Goal: Check status: Check status

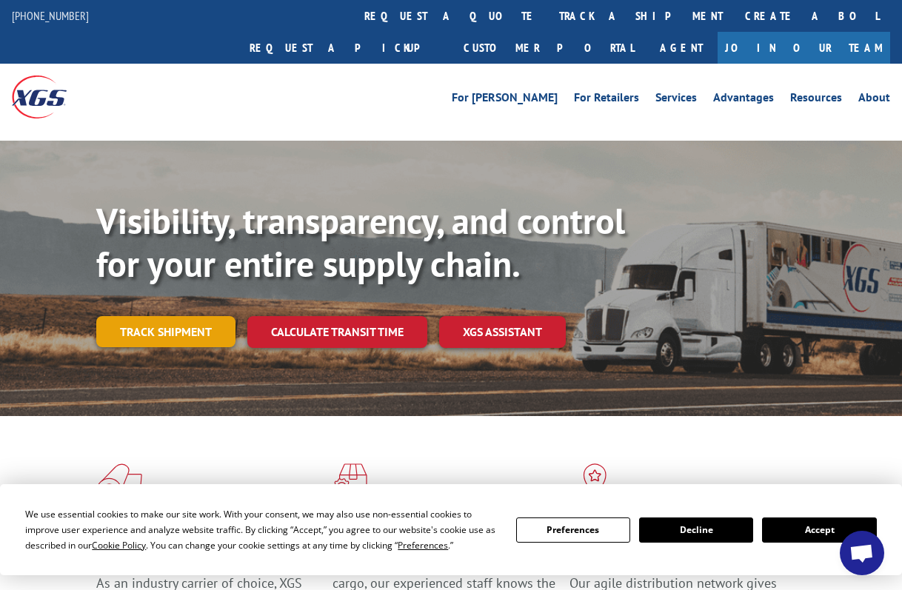
click at [170, 316] on link "Track shipment" at bounding box center [165, 331] width 139 height 31
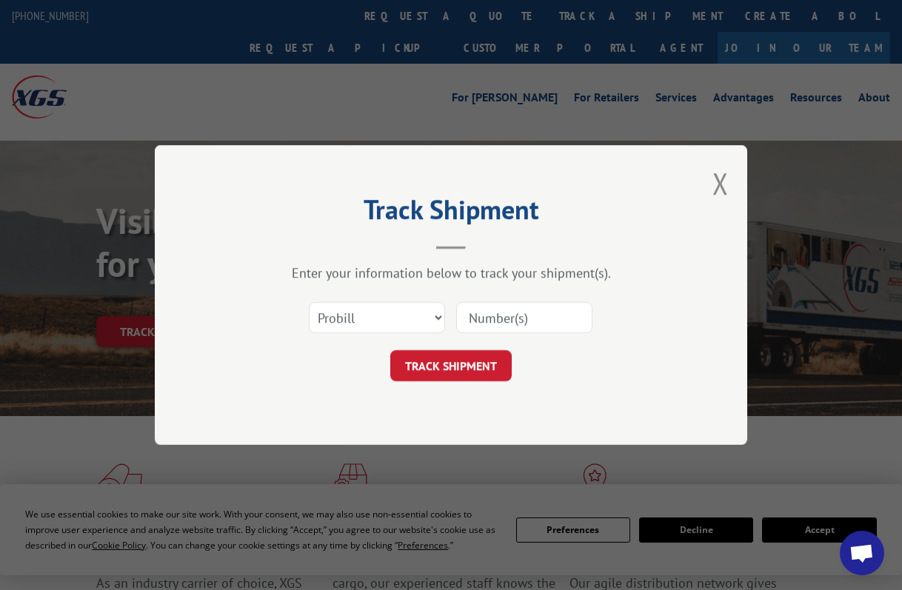
click at [503, 316] on input at bounding box center [524, 317] width 136 height 31
paste input "236180"
type input "236180"
click at [455, 365] on button "TRACK SHIPMENT" at bounding box center [450, 365] width 121 height 31
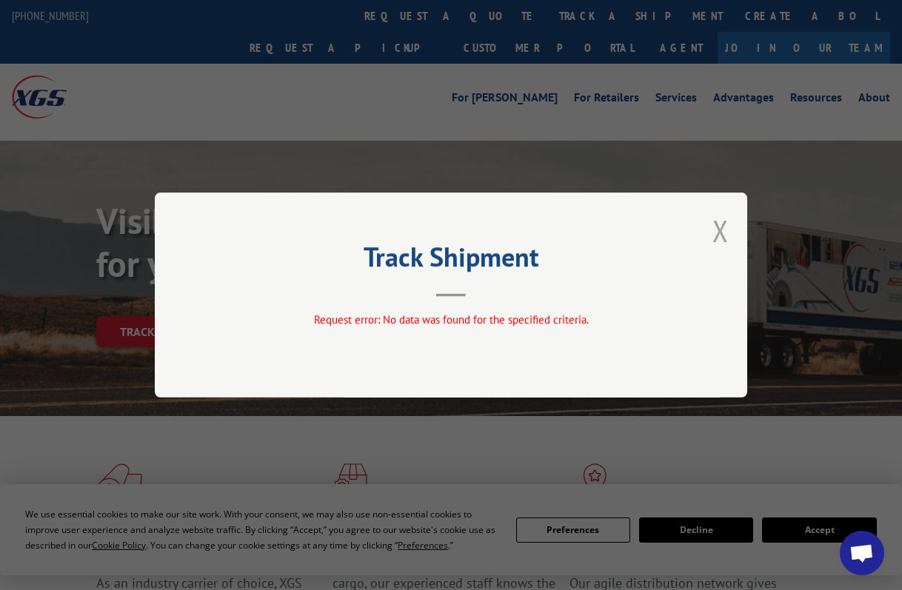
click at [723, 226] on button "Close modal" at bounding box center [720, 230] width 16 height 39
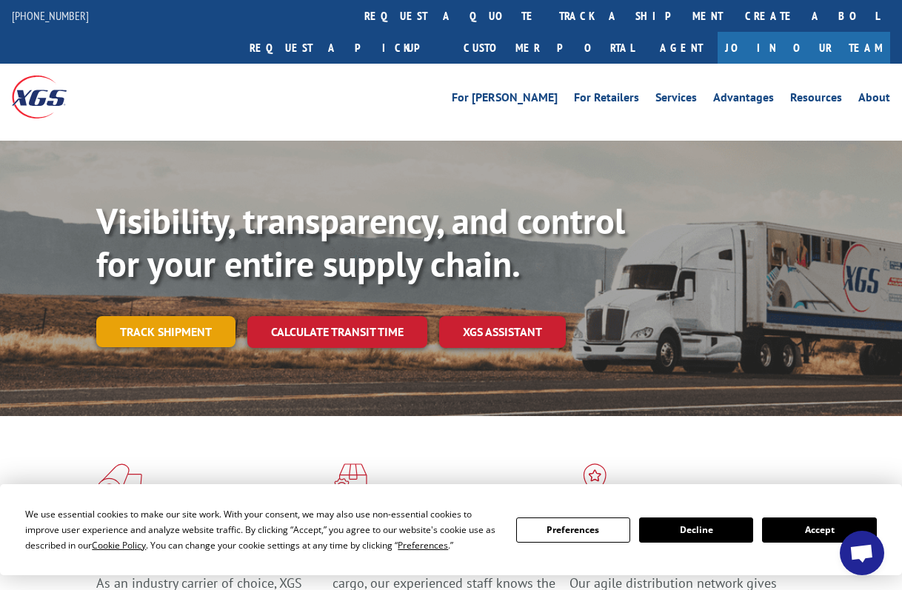
click at [167, 316] on link "Track shipment" at bounding box center [165, 331] width 139 height 31
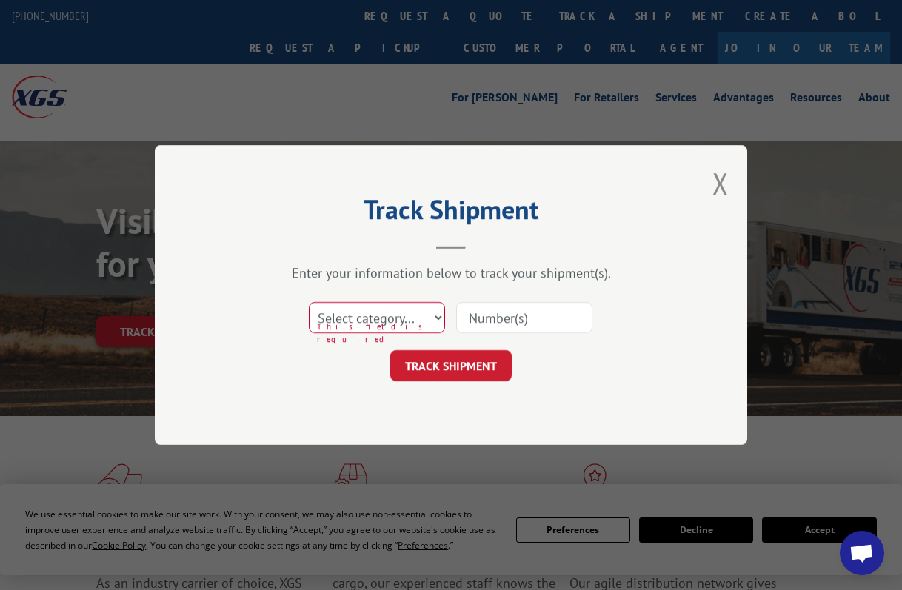
click at [21, 449] on div "Track Shipment Enter your information below to track your shipment(s). Select c…" at bounding box center [451, 295] width 902 height 590
click at [720, 188] on button "Close modal" at bounding box center [720, 183] width 16 height 39
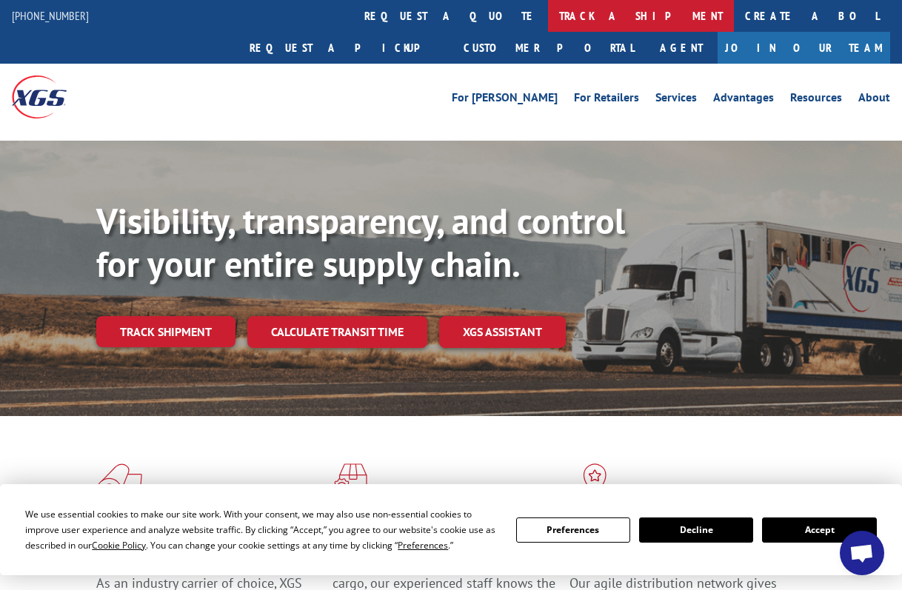
click at [548, 16] on link "track a shipment" at bounding box center [641, 16] width 186 height 32
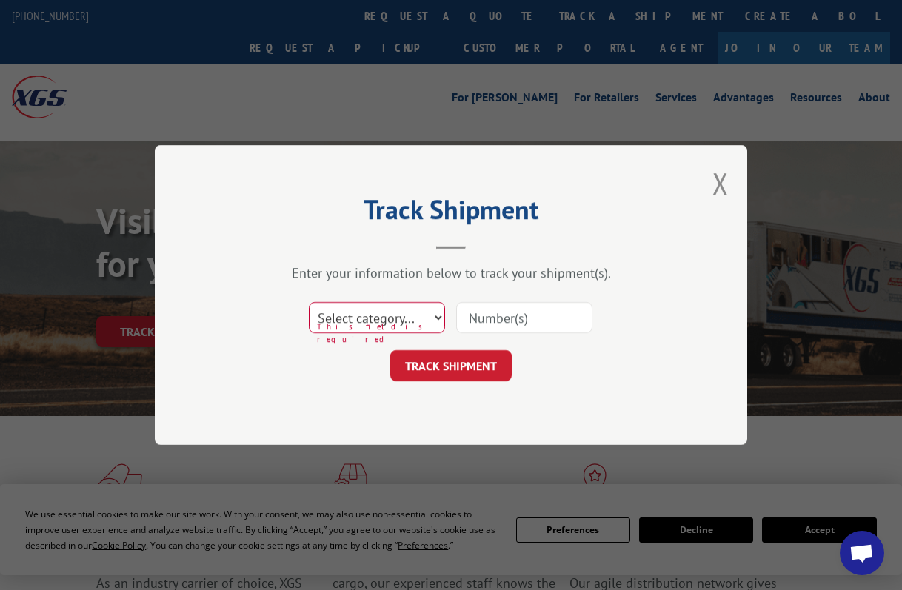
select select "bol"
click at [489, 312] on input at bounding box center [524, 317] width 136 height 31
paste input "236180"
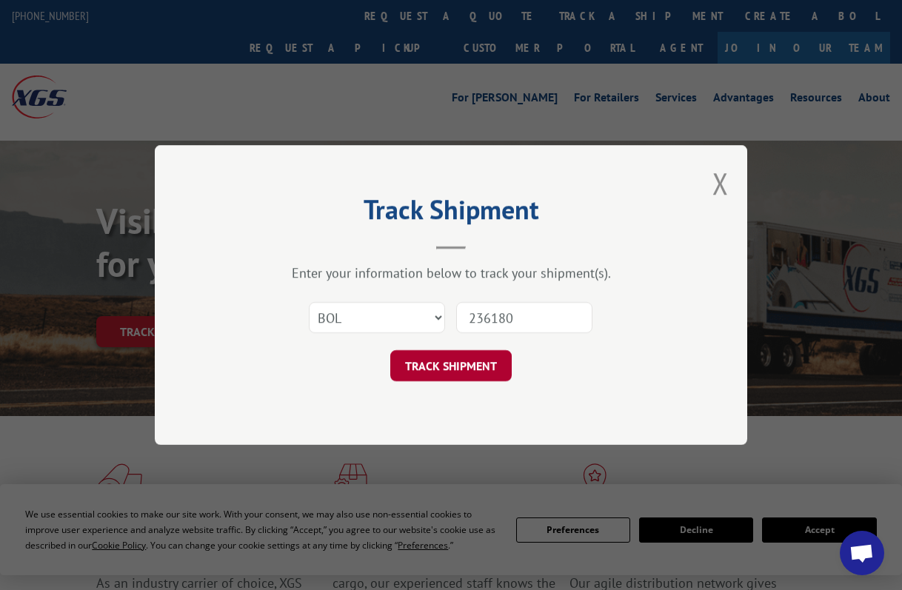
type input "236180"
click at [469, 368] on button "TRACK SHIPMENT" at bounding box center [450, 365] width 121 height 31
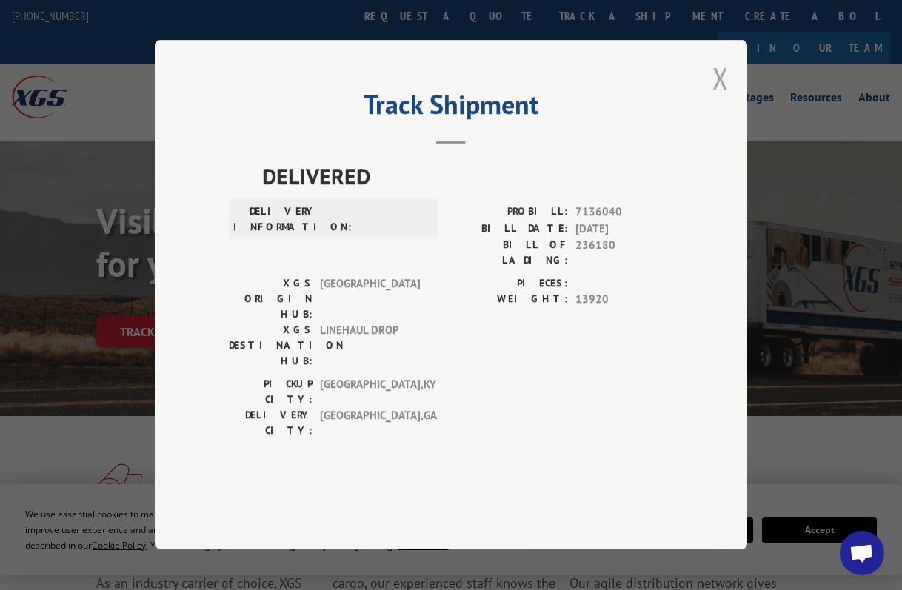
click at [723, 98] on button "Close modal" at bounding box center [720, 77] width 16 height 39
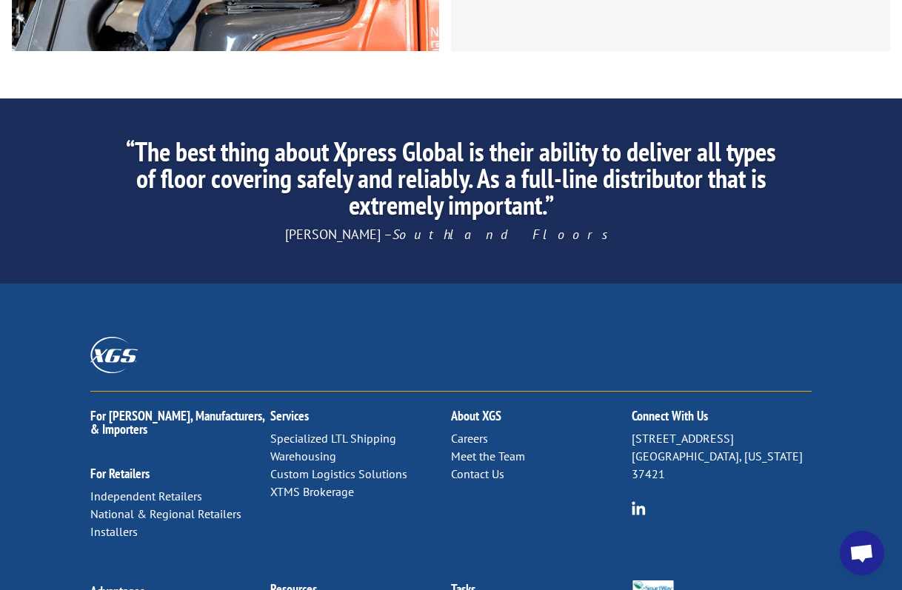
scroll to position [2328, 0]
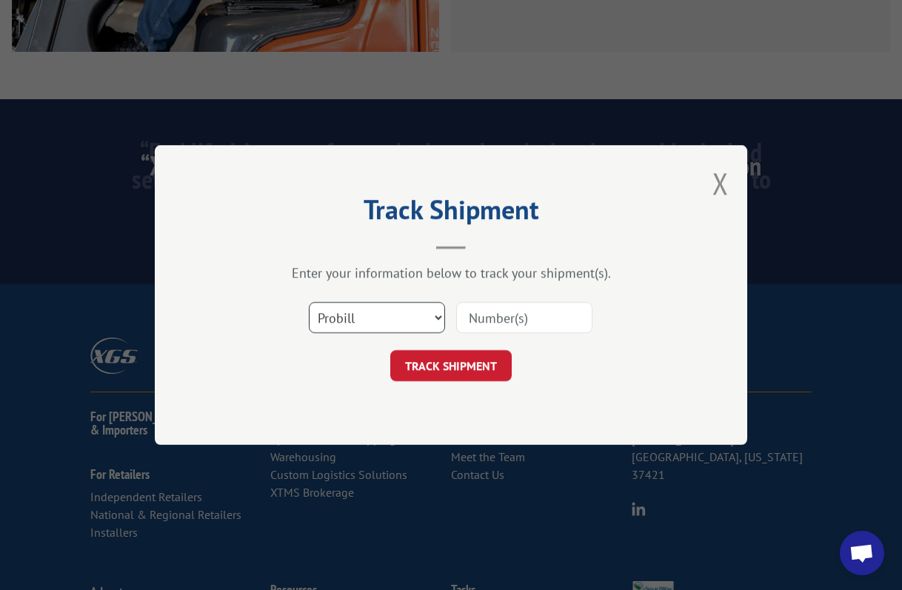
select select "po"
click at [492, 313] on input at bounding box center [524, 317] width 136 height 31
paste input "236180"
type input "236180"
click at [450, 366] on button "TRACK SHIPMENT" at bounding box center [450, 365] width 121 height 31
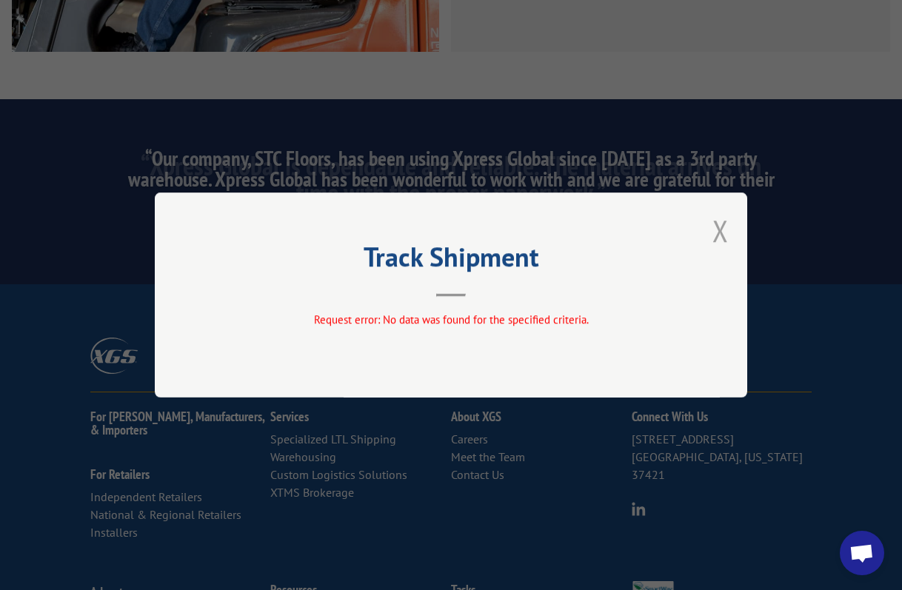
click at [725, 230] on button "Close modal" at bounding box center [720, 230] width 16 height 39
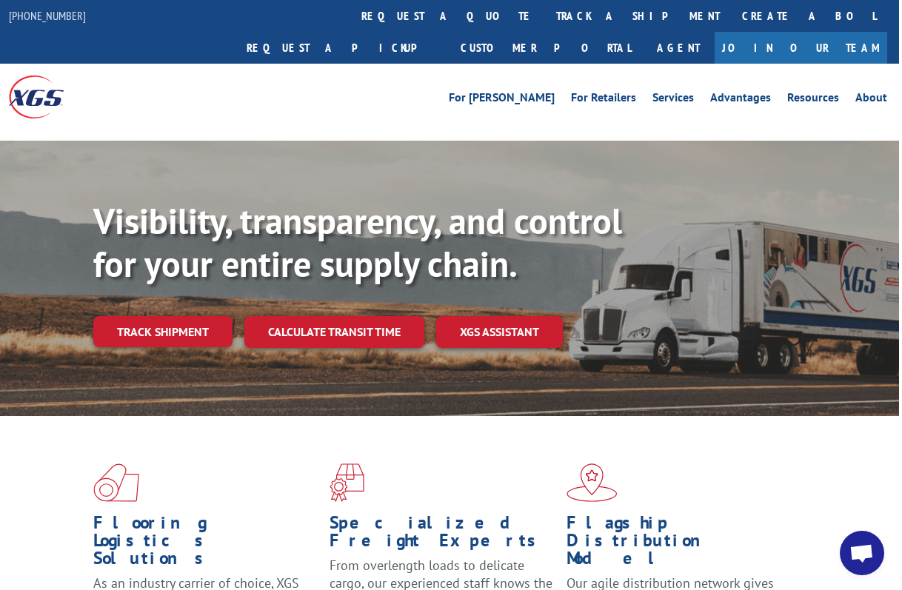
scroll to position [0, 3]
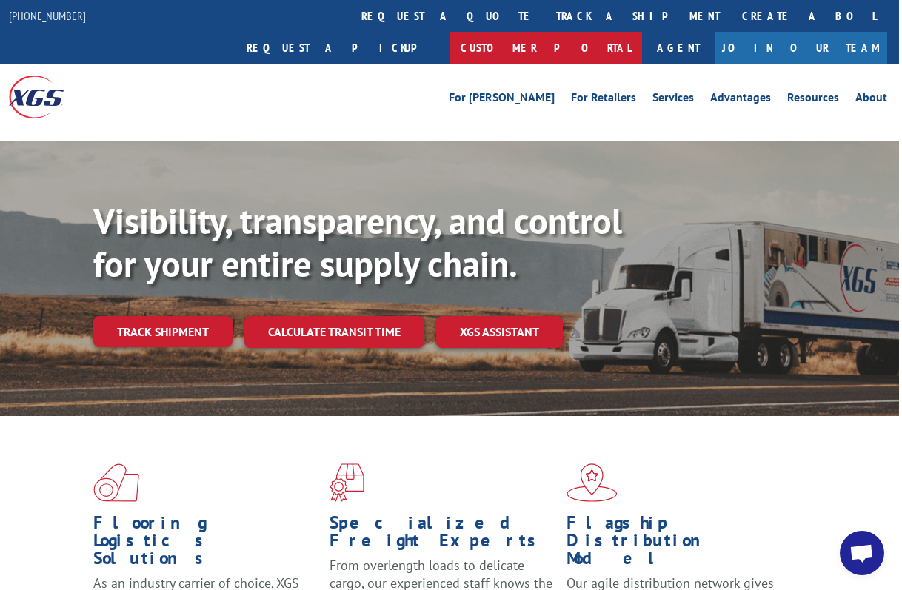
click at [642, 32] on link "Customer Portal" at bounding box center [545, 48] width 193 height 32
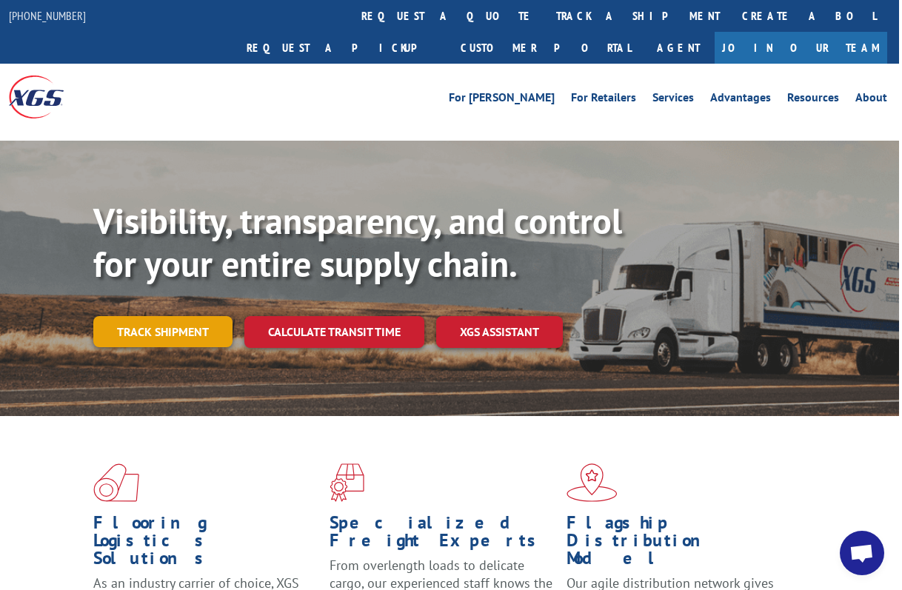
click at [212, 316] on link "Track shipment" at bounding box center [162, 331] width 139 height 31
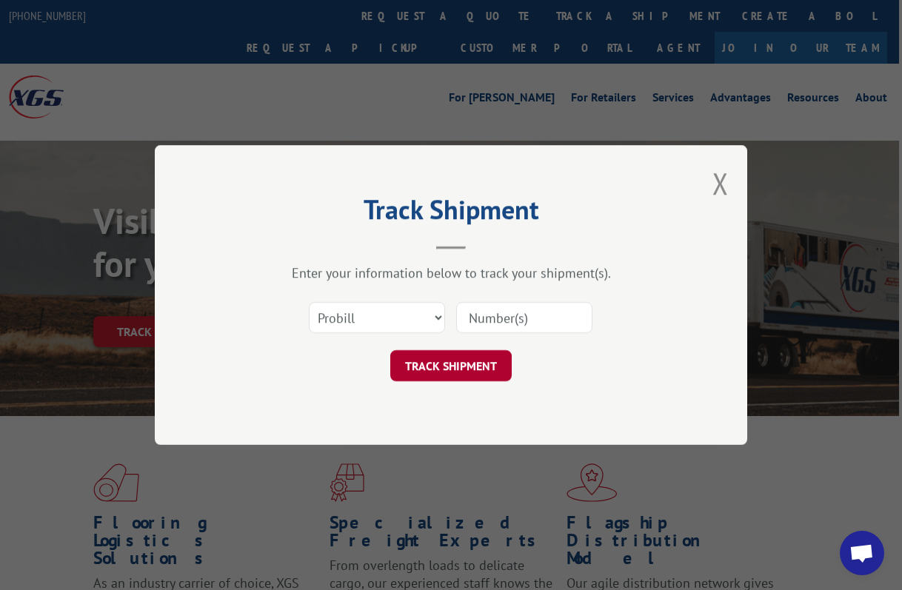
click at [449, 370] on button "TRACK SHIPMENT" at bounding box center [450, 365] width 121 height 31
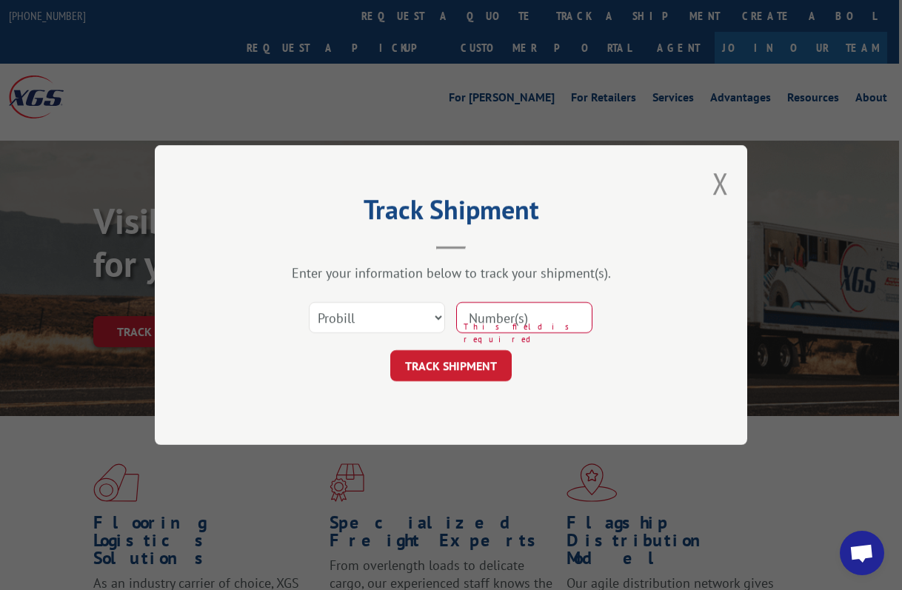
paste input "[EMAIL_ADDRESS][DOMAIN_NAME]"
type input "c"
select select "bol"
click at [503, 323] on input at bounding box center [524, 317] width 136 height 31
click at [495, 315] on input at bounding box center [524, 317] width 136 height 31
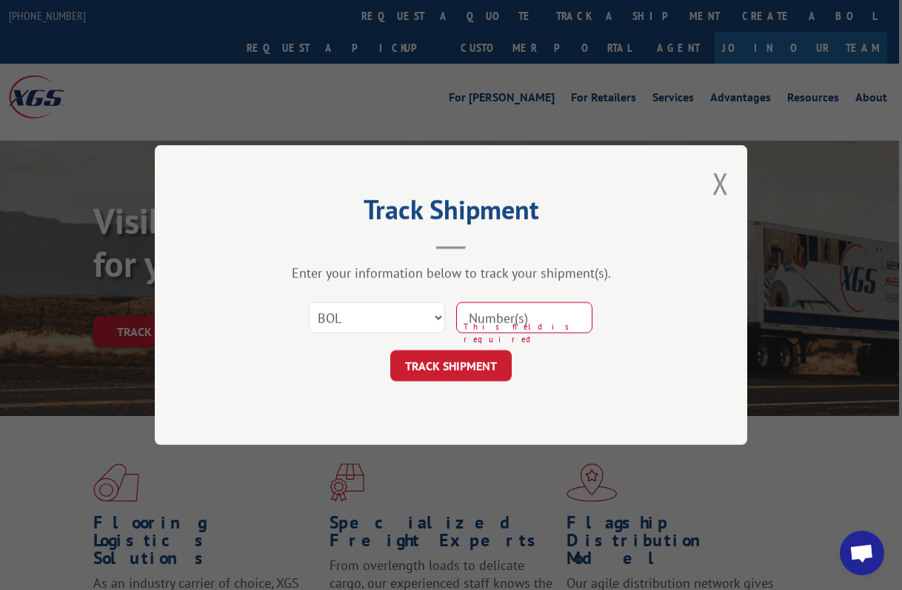
paste input "236180"
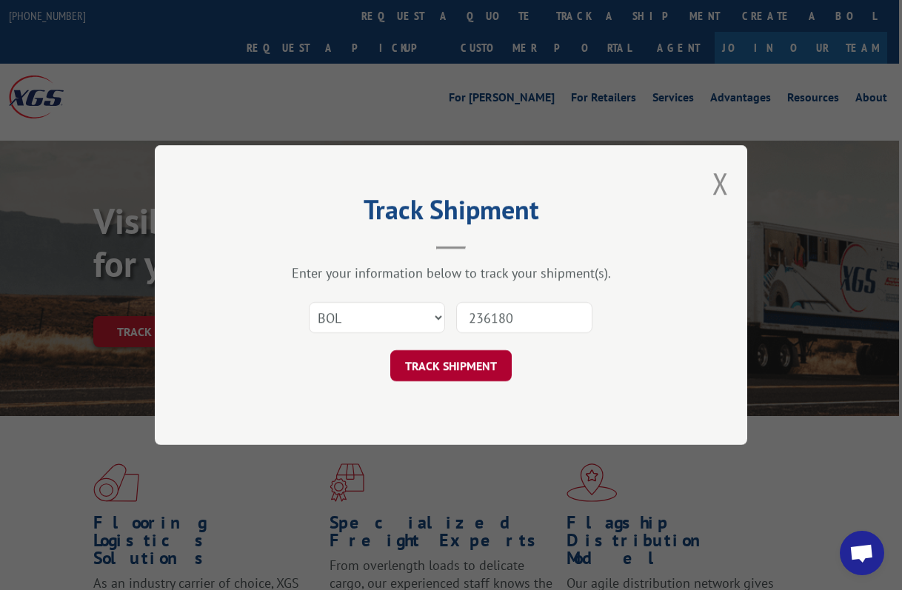
type input "236180"
click at [458, 367] on button "TRACK SHIPMENT" at bounding box center [450, 365] width 121 height 31
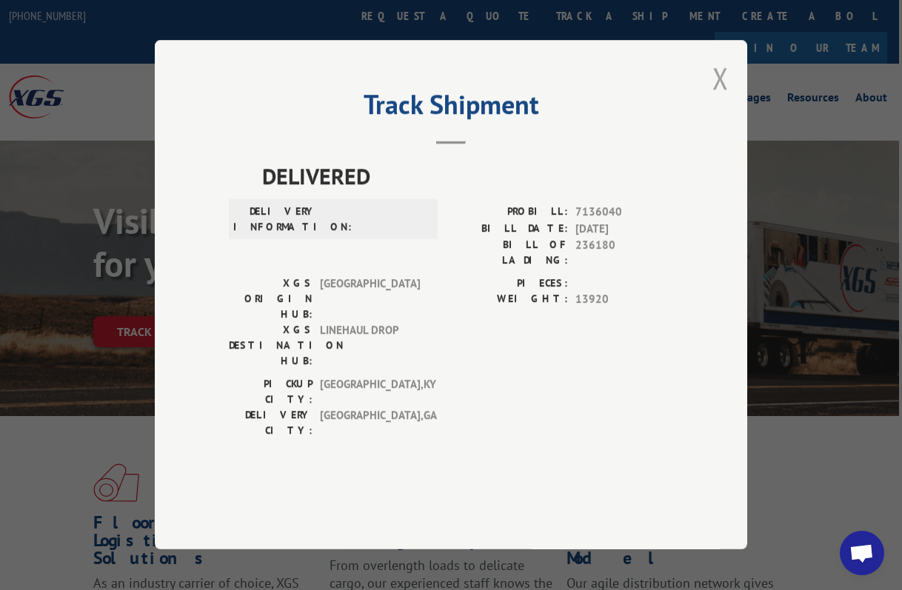
click at [725, 98] on button "Close modal" at bounding box center [720, 77] width 16 height 39
